Goal: Task Accomplishment & Management: Manage account settings

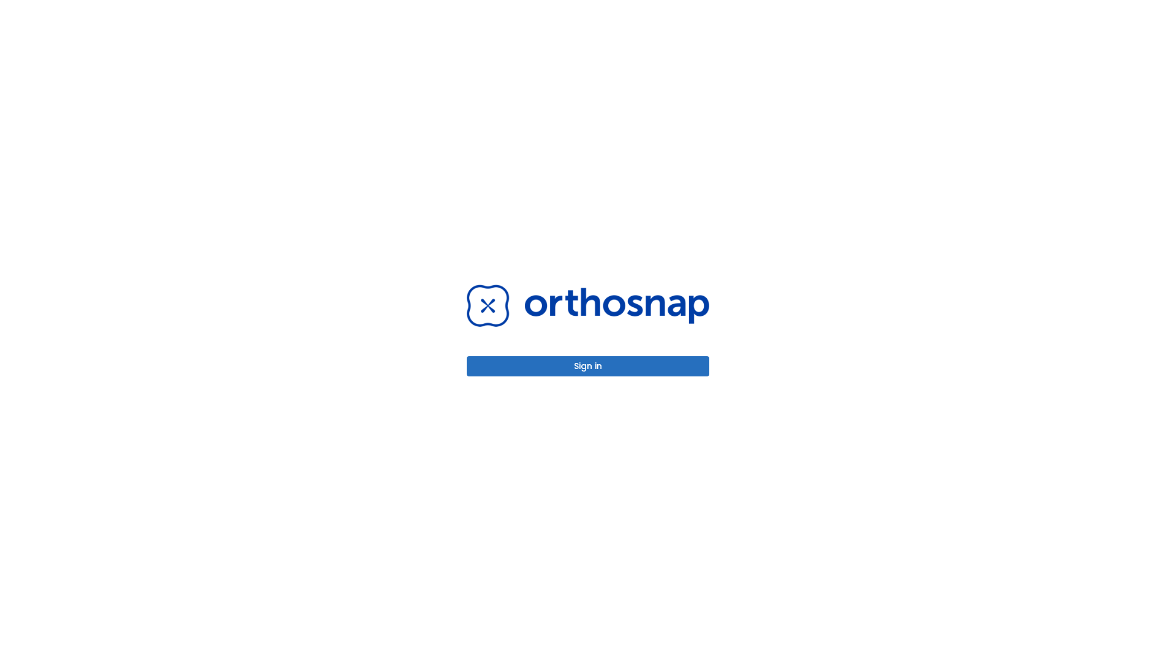
click at [588, 366] on button "Sign in" at bounding box center [588, 366] width 242 height 20
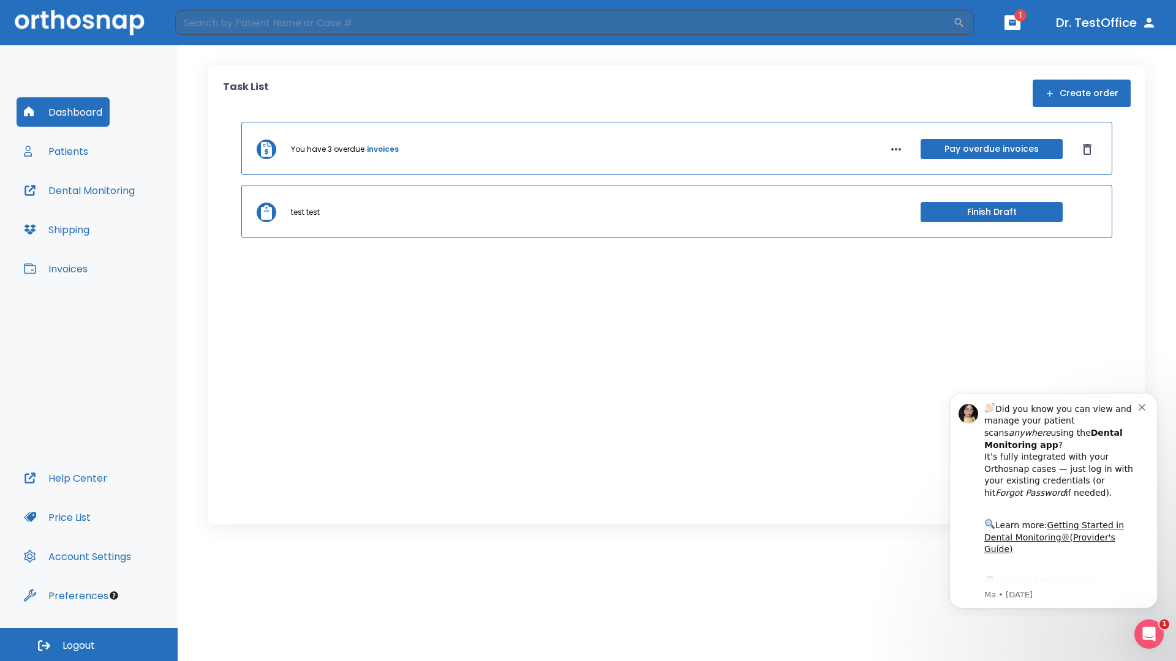
click at [89, 645] on span "Logout" at bounding box center [78, 645] width 32 height 13
